Goal: Navigation & Orientation: Find specific page/section

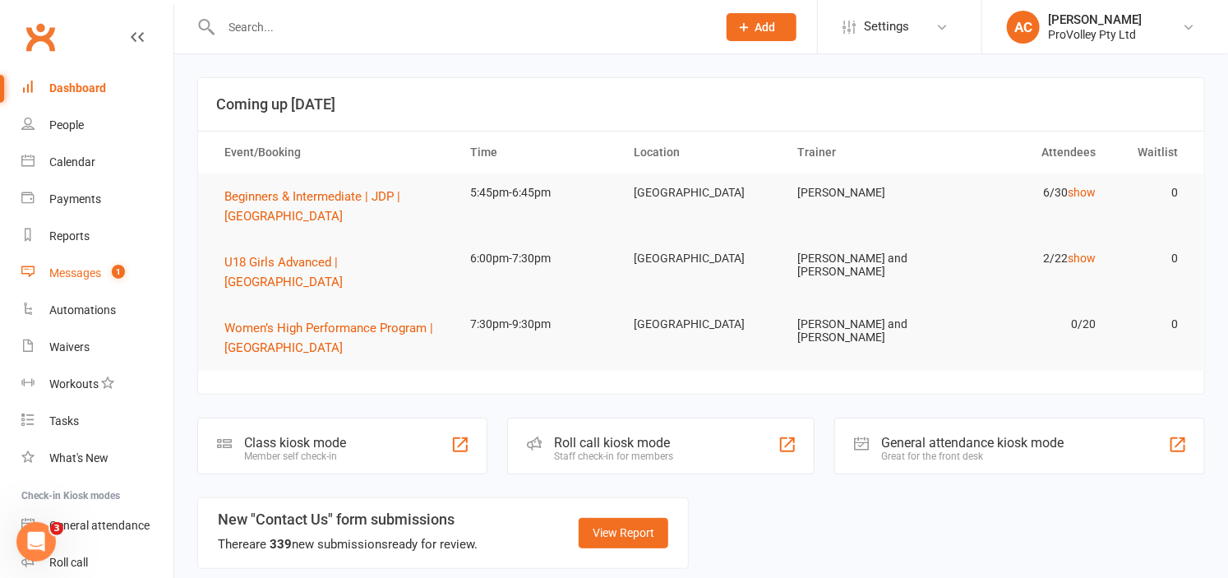
click at [76, 268] on div "Messages" at bounding box center [75, 272] width 52 height 13
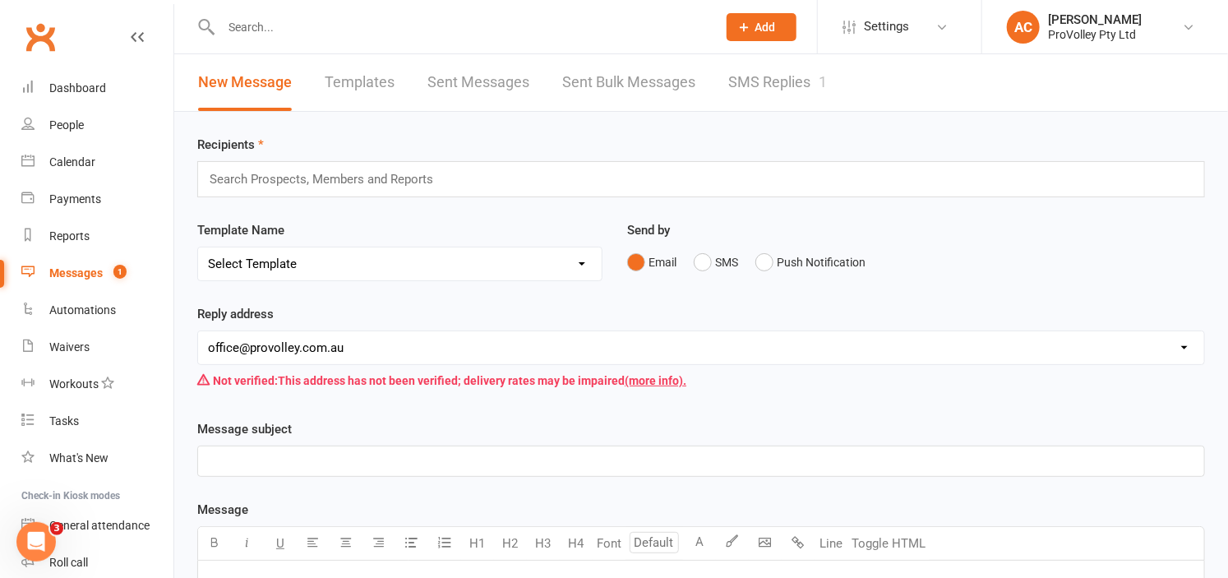
click at [792, 77] on link "SMS Replies 1" at bounding box center [777, 82] width 99 height 57
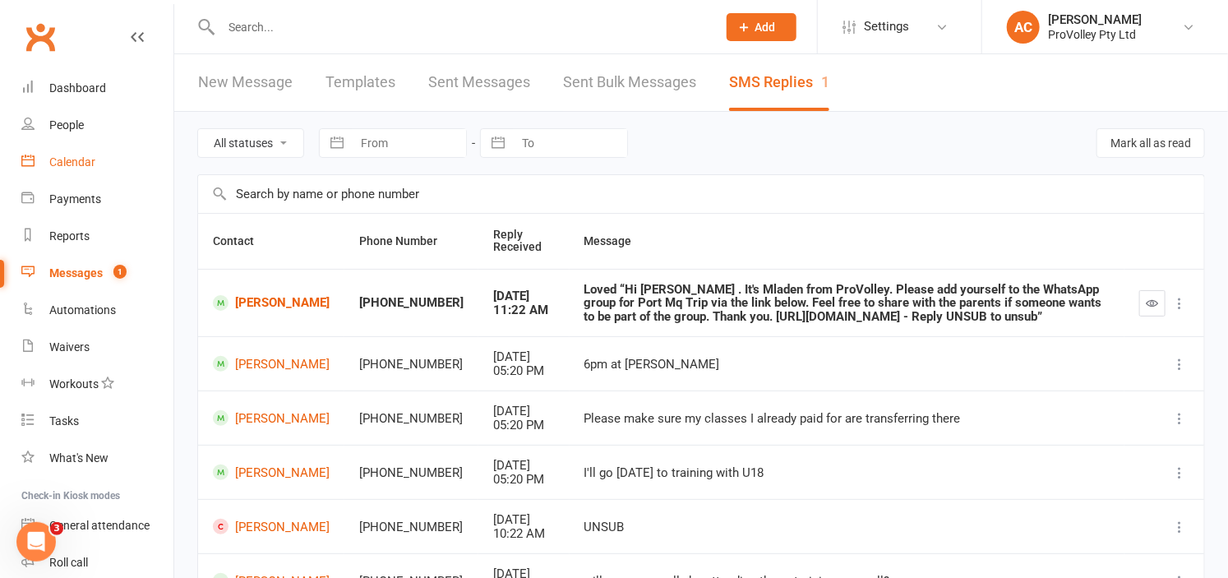
click at [81, 165] on div "Calendar" at bounding box center [72, 161] width 46 height 13
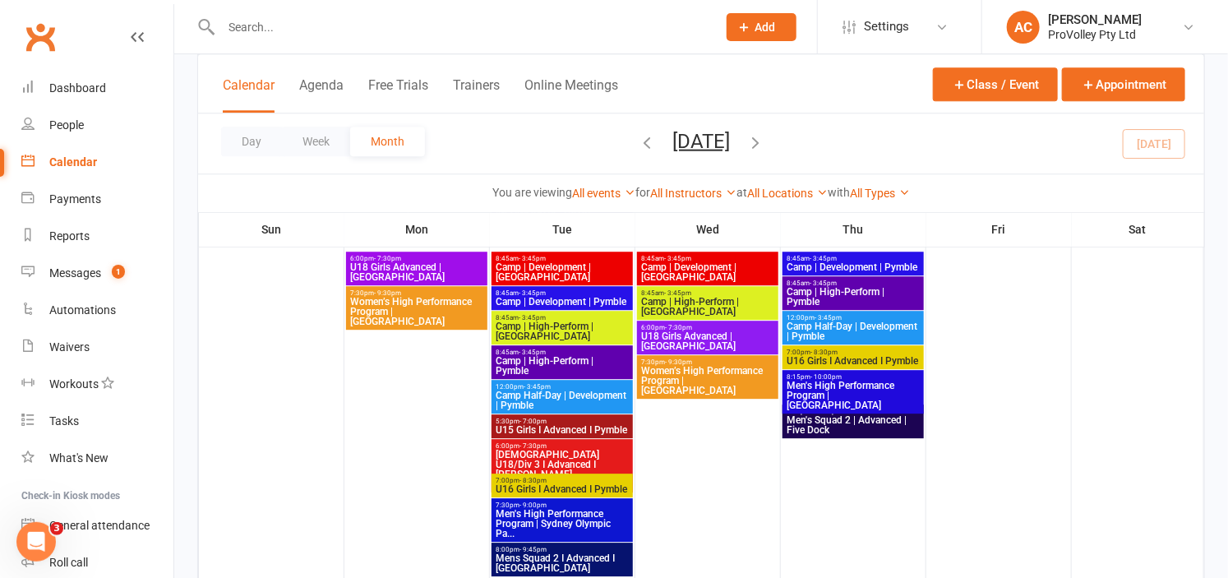
scroll to position [1918, 0]
